Goal: Task Accomplishment & Management: Manage account settings

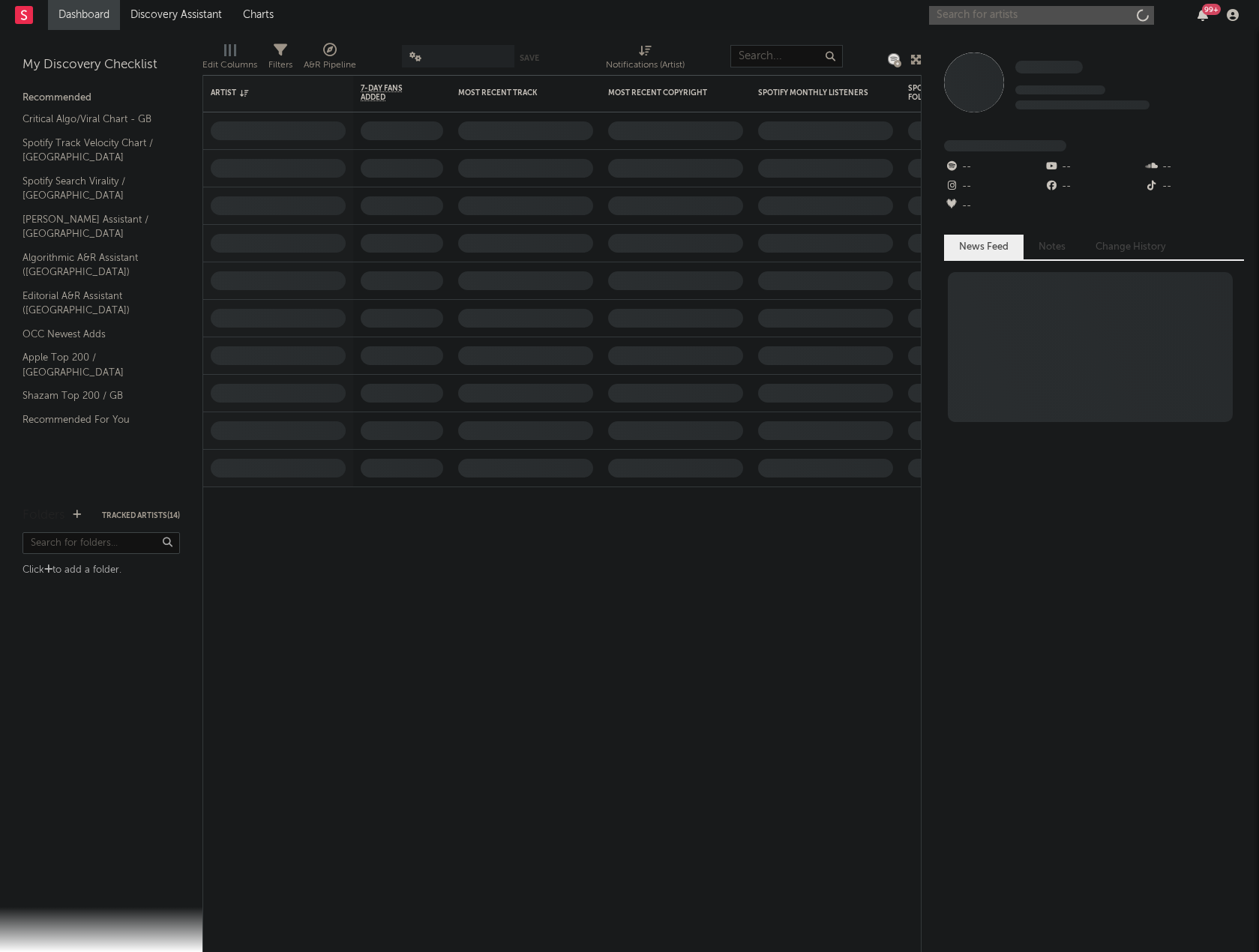
click at [1005, 21] on input "text" at bounding box center [1042, 15] width 225 height 19
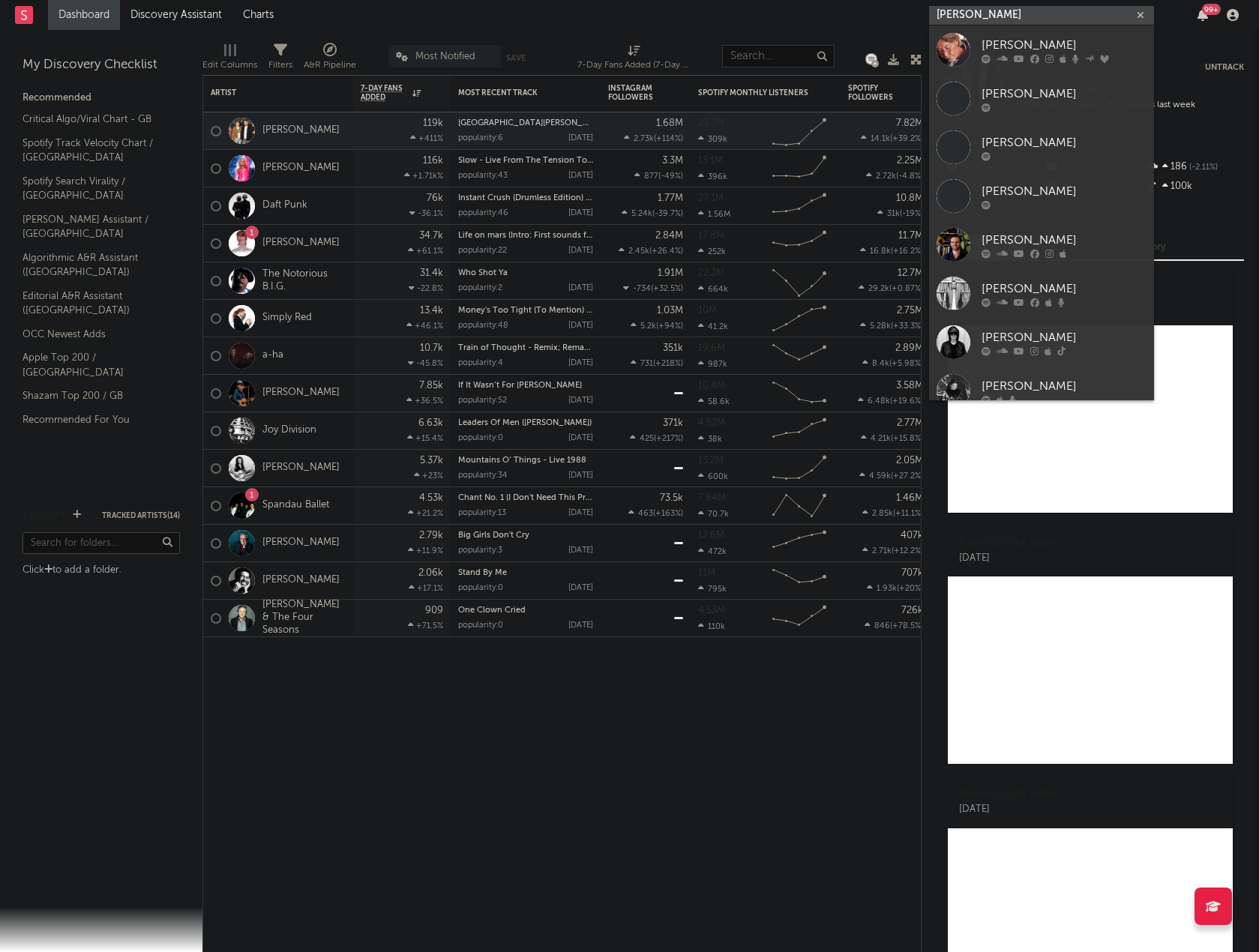
type input "[PERSON_NAME]"
click at [1014, 43] on div "[PERSON_NAME]" at bounding box center [1064, 45] width 165 height 18
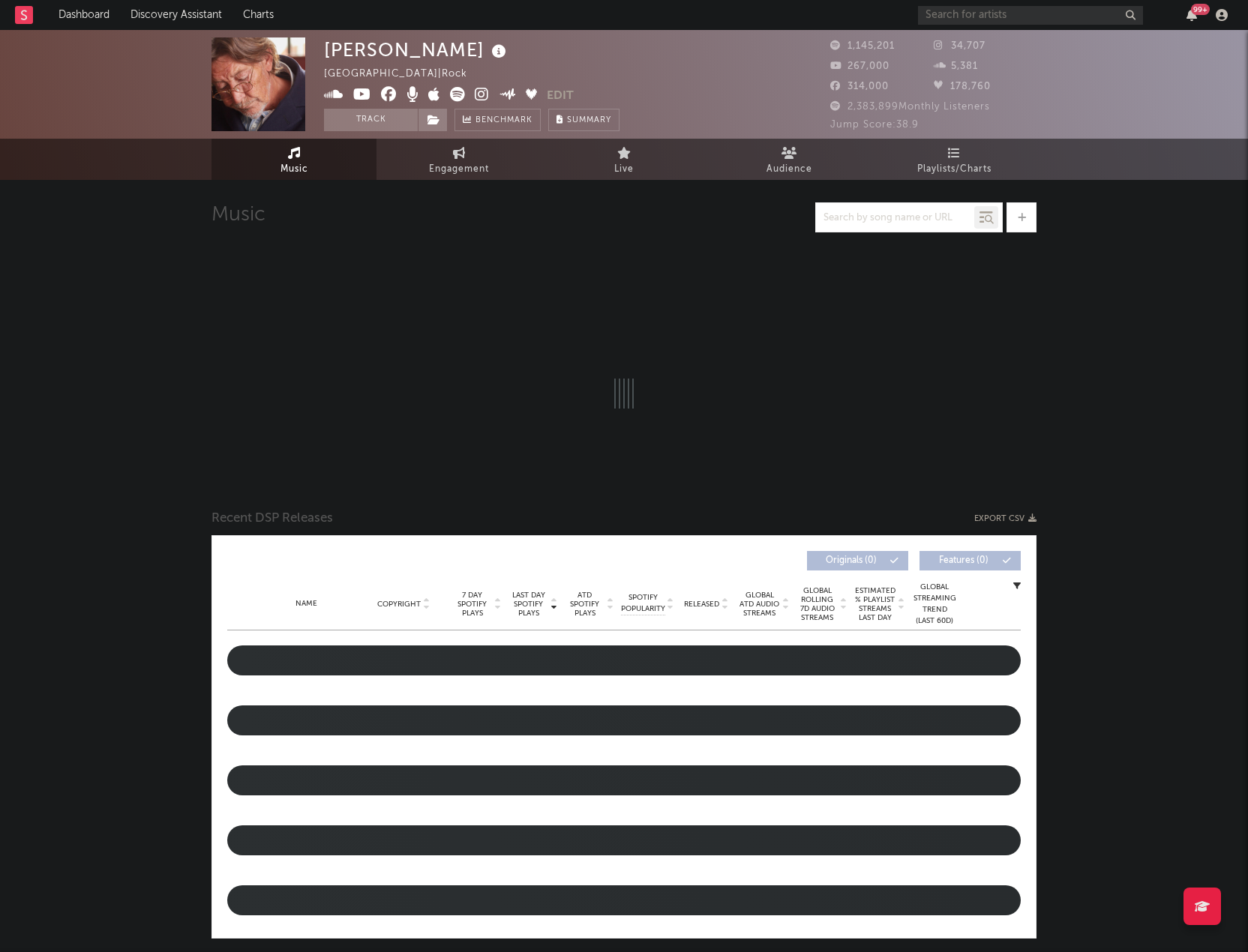
select select "6m"
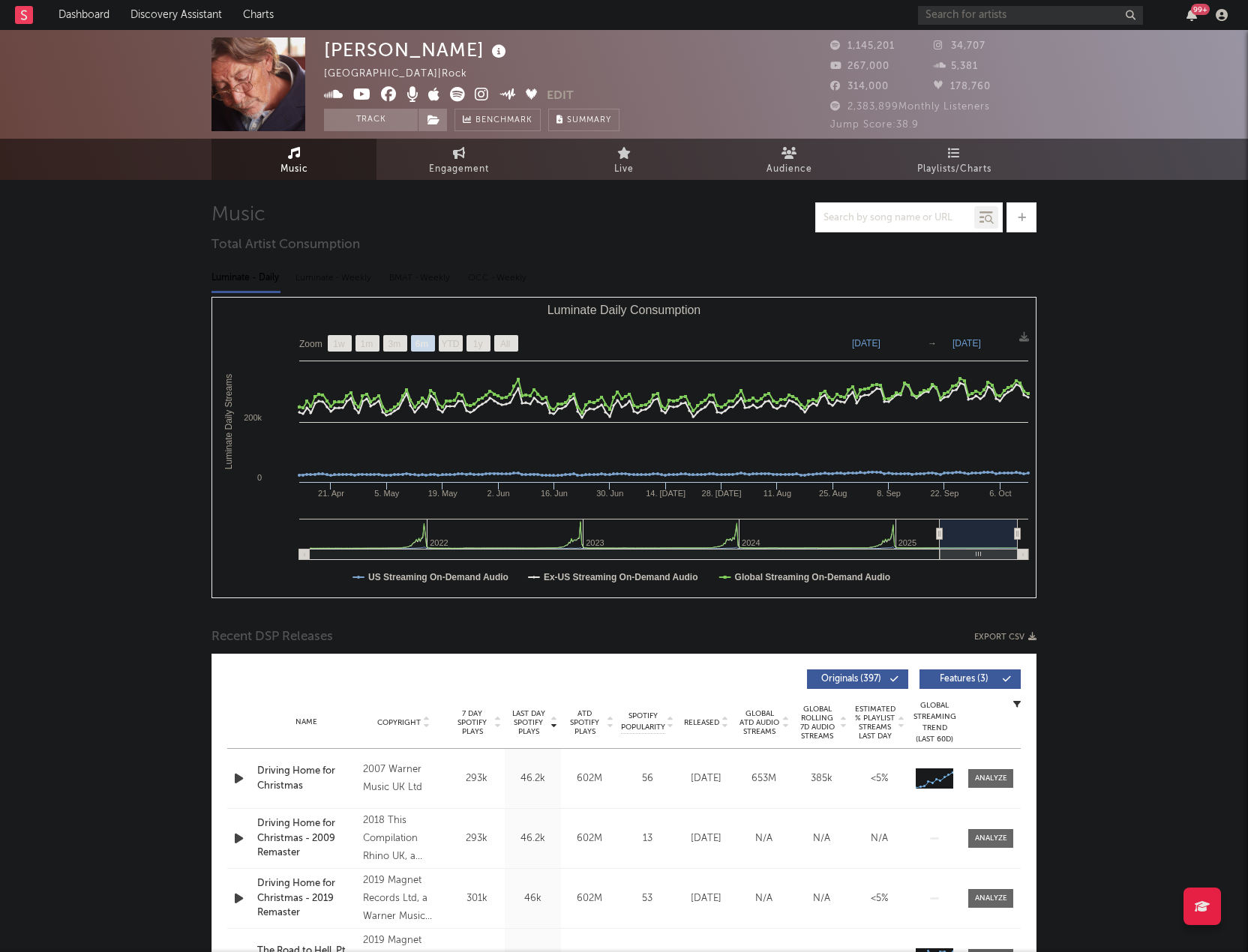
click at [555, 91] on button "Edit" at bounding box center [560, 96] width 27 height 19
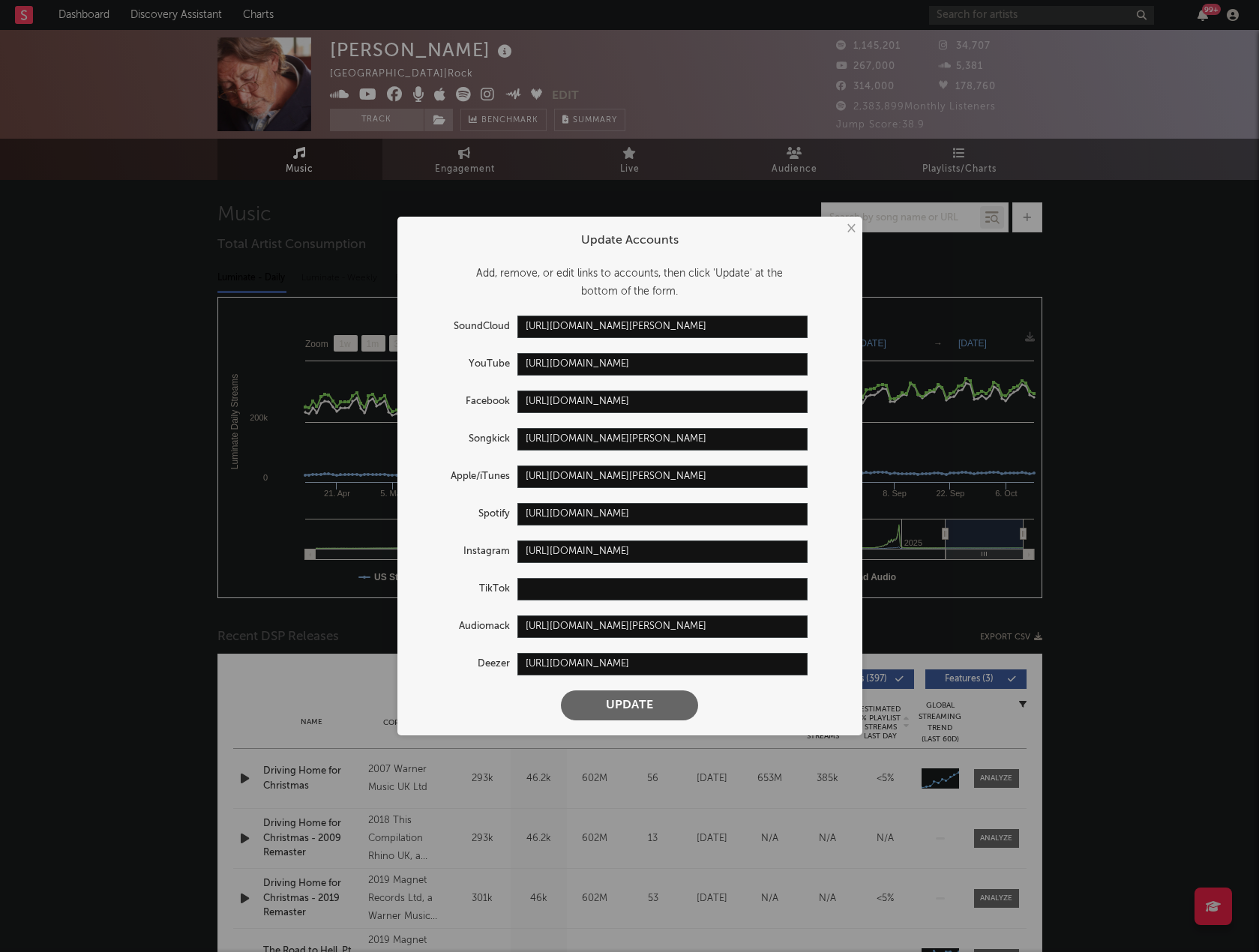
click at [567, 588] on input "text" at bounding box center [662, 588] width 291 height 22
paste input "[URL][DOMAIN_NAME]"
type input "[URL][DOMAIN_NAME]"
click at [646, 711] on button "Update" at bounding box center [629, 705] width 137 height 30
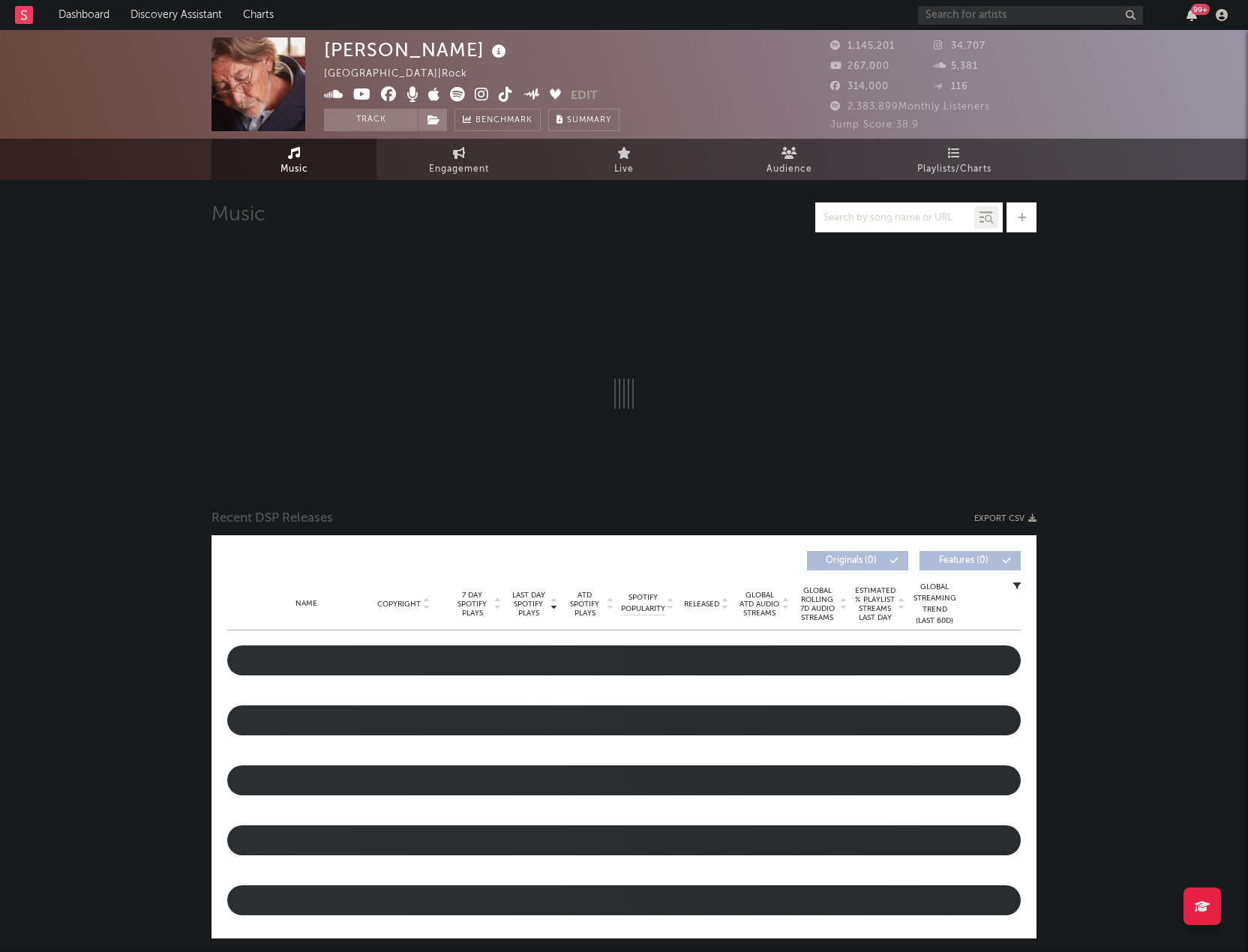
select select "6m"
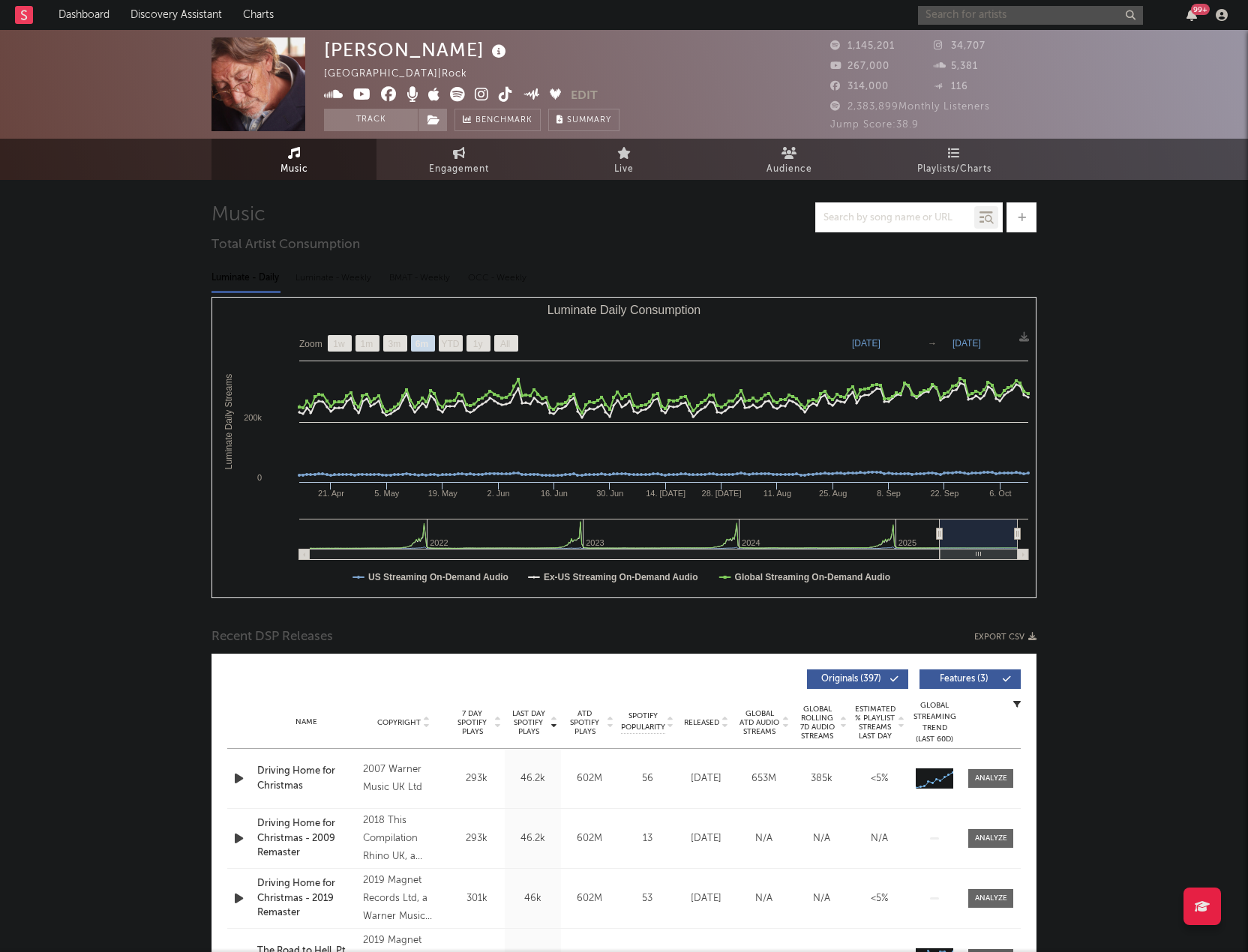
click at [1048, 21] on input "text" at bounding box center [1030, 15] width 225 height 19
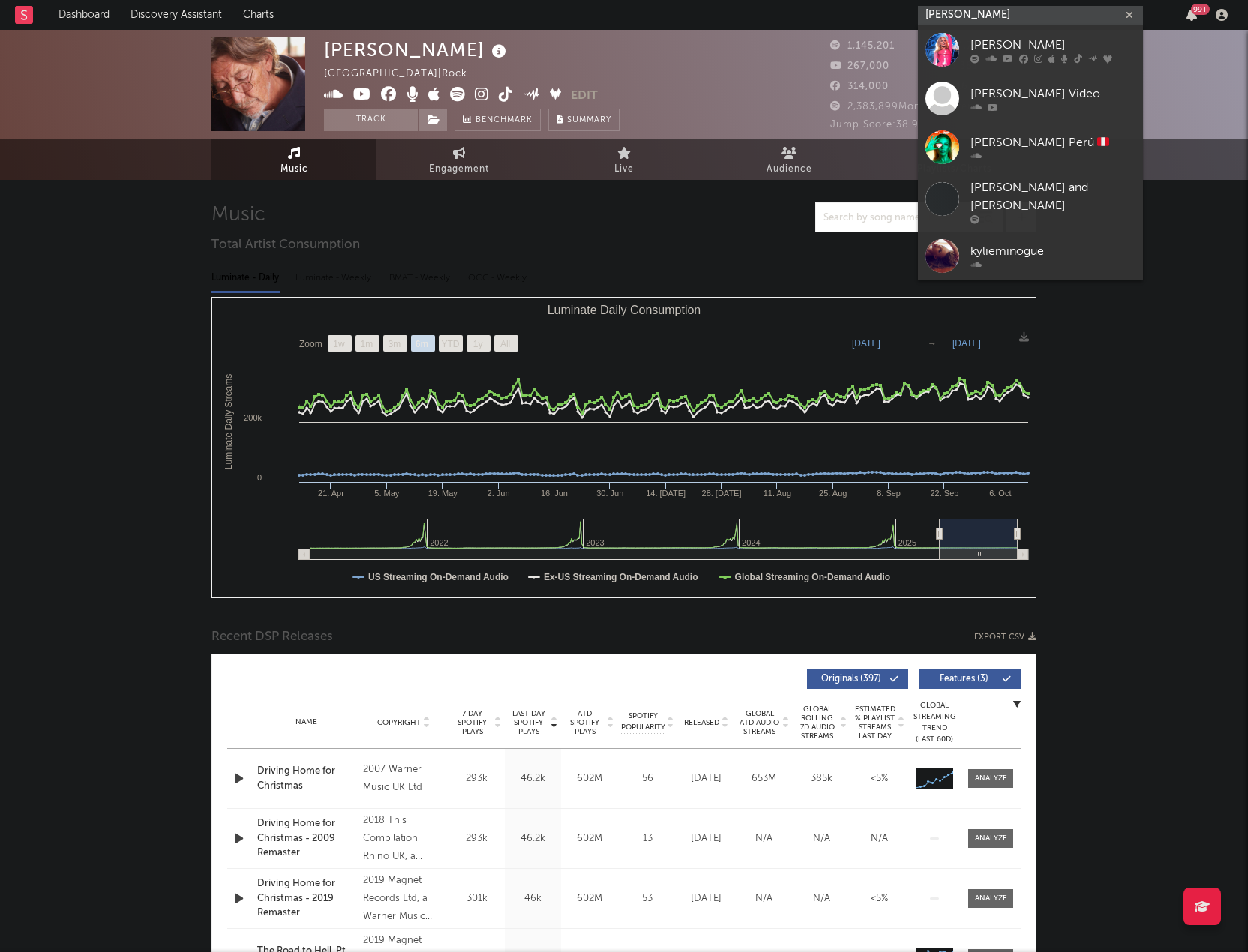
type input "[PERSON_NAME]"
click at [1034, 43] on div "[PERSON_NAME]" at bounding box center [1053, 45] width 165 height 18
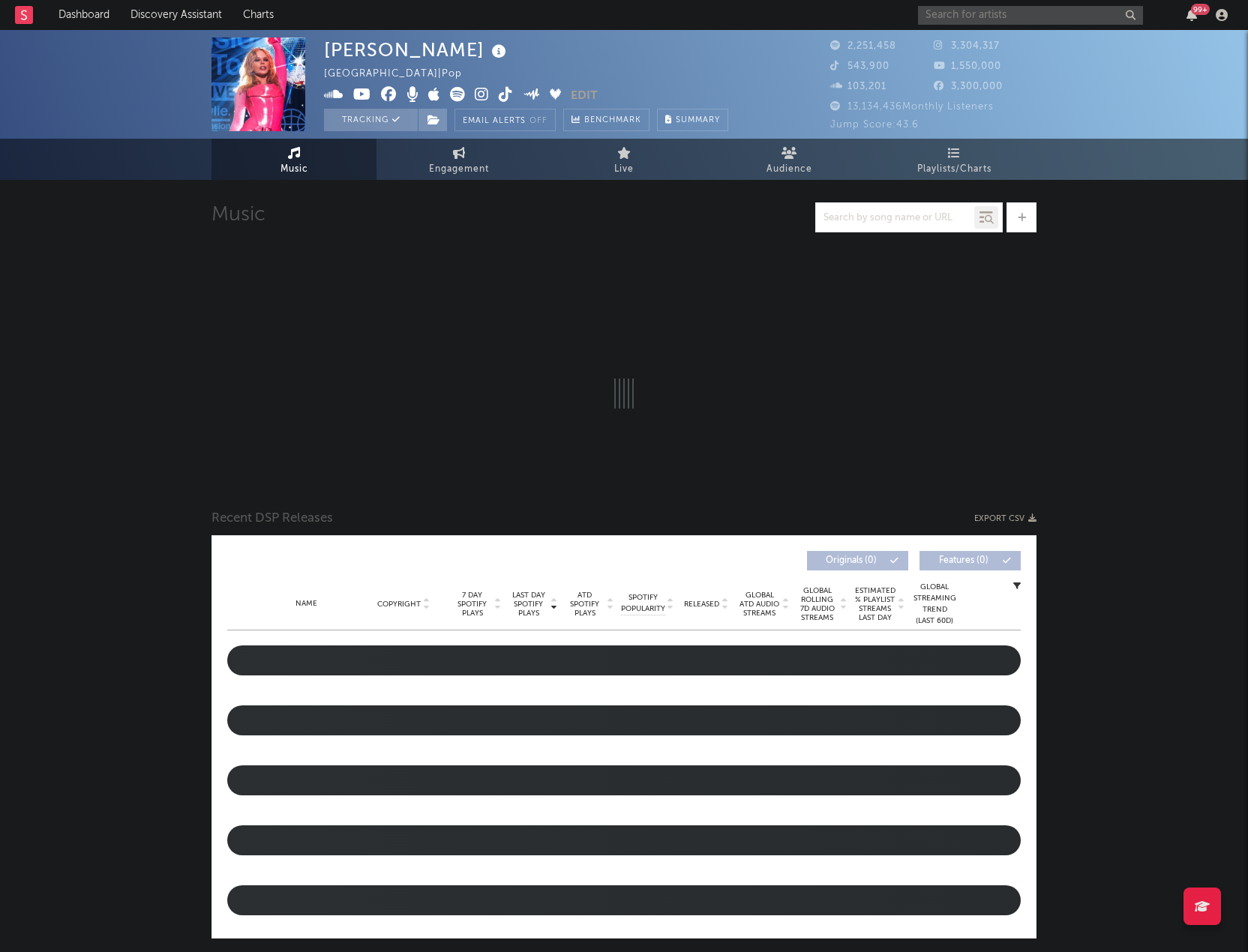
select select "6m"
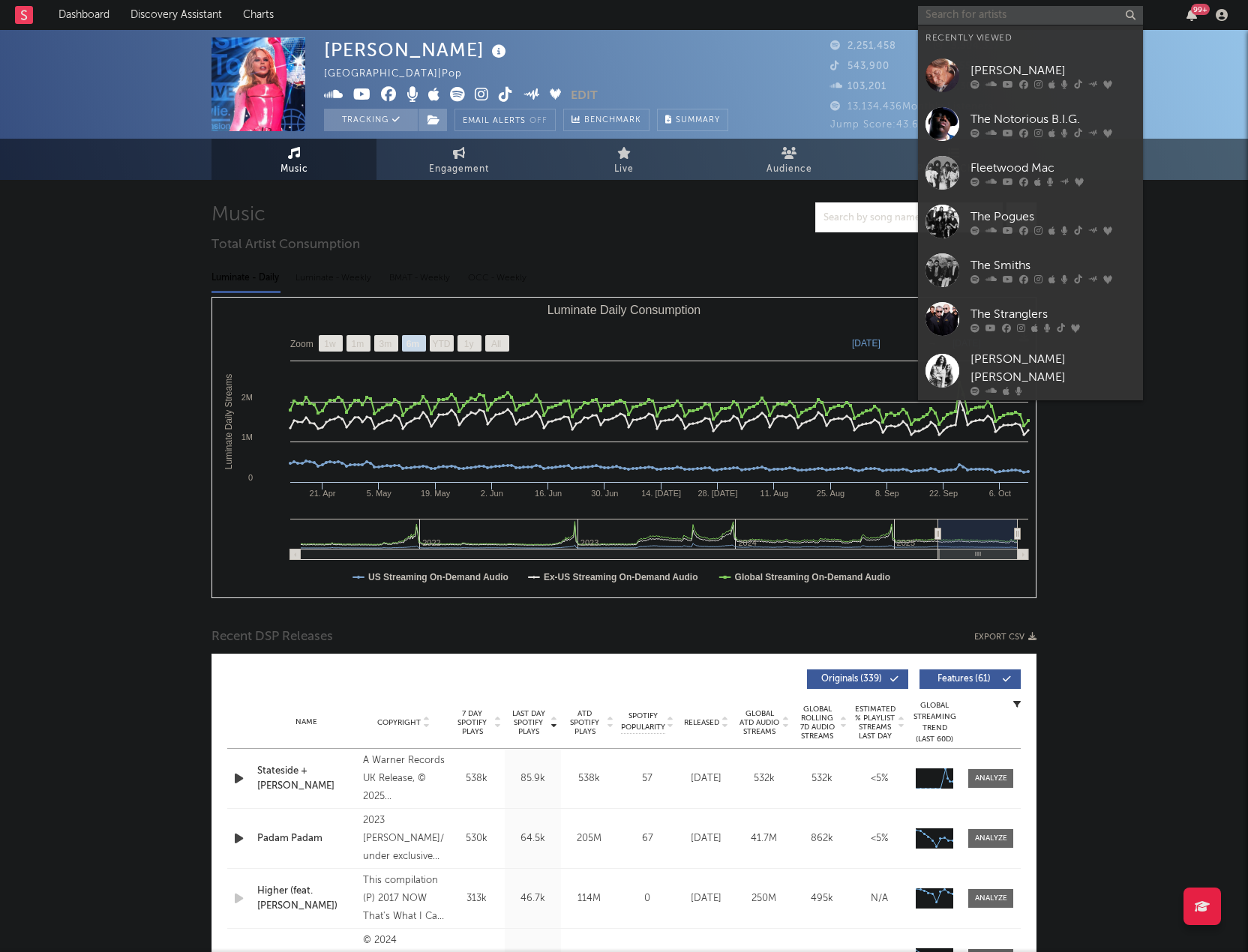
click at [1070, 10] on input "text" at bounding box center [1030, 15] width 225 height 19
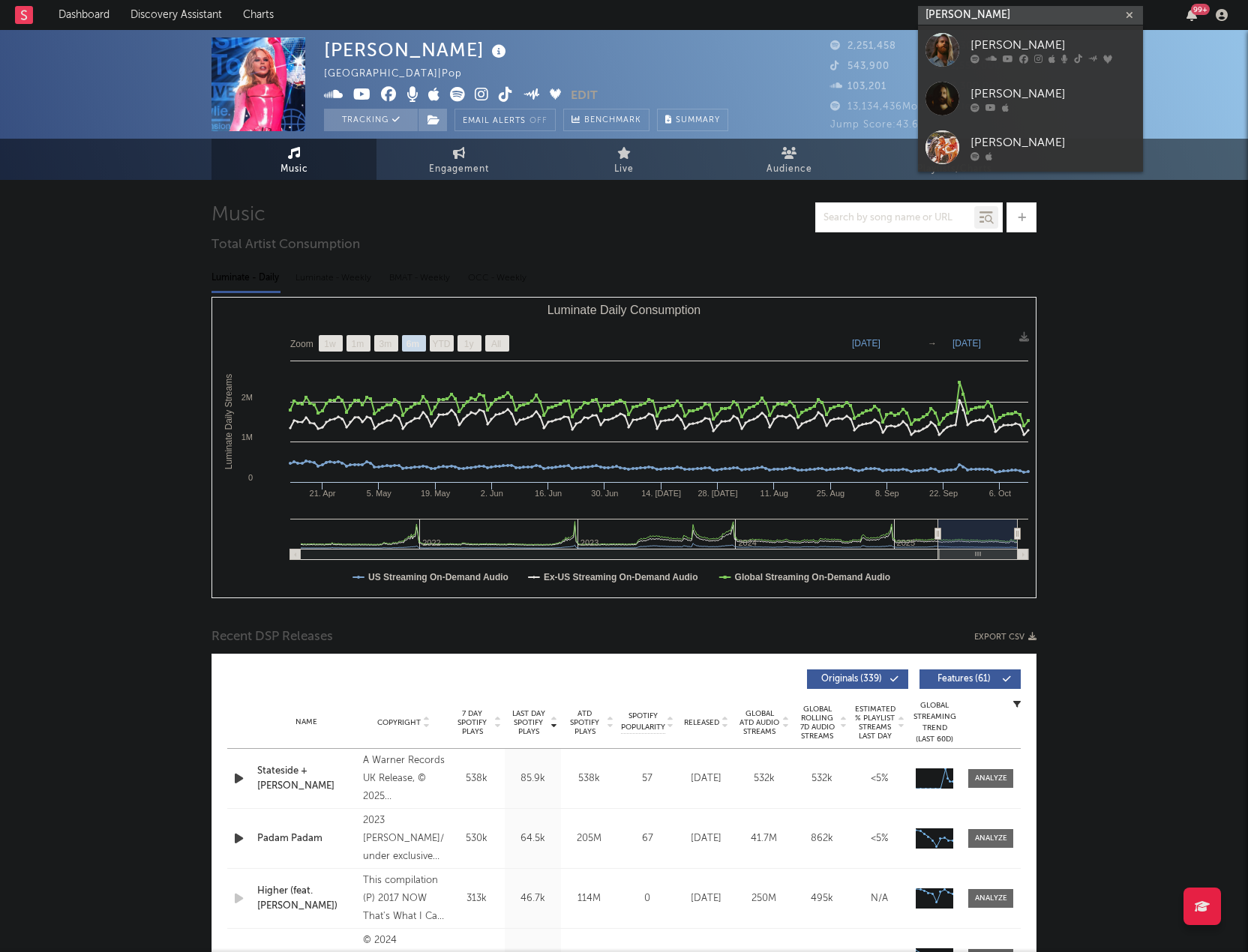
type input "[PERSON_NAME]"
click at [989, 45] on div "[PERSON_NAME]" at bounding box center [1053, 45] width 165 height 18
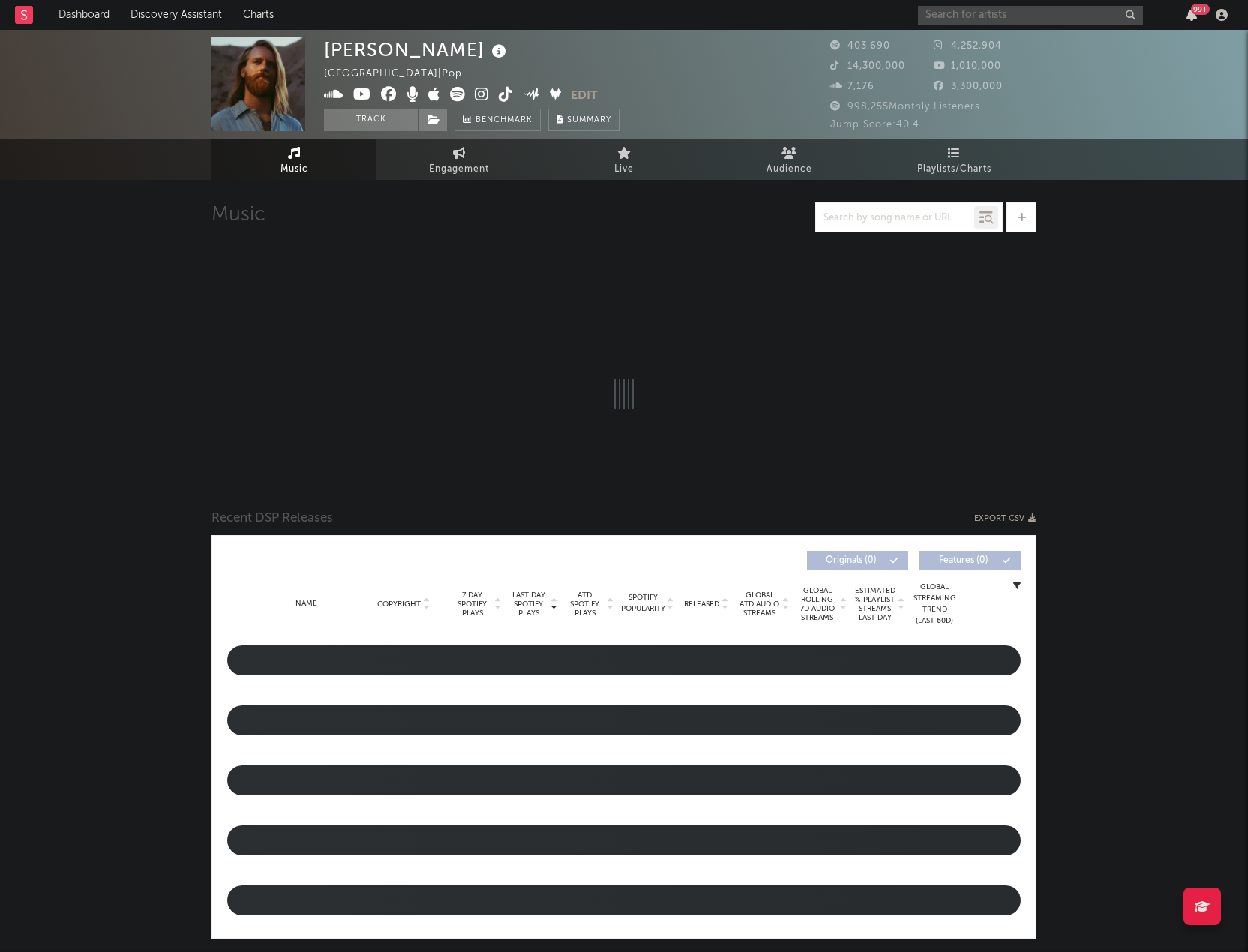
select select "6m"
